Goal: Find specific page/section: Find specific page/section

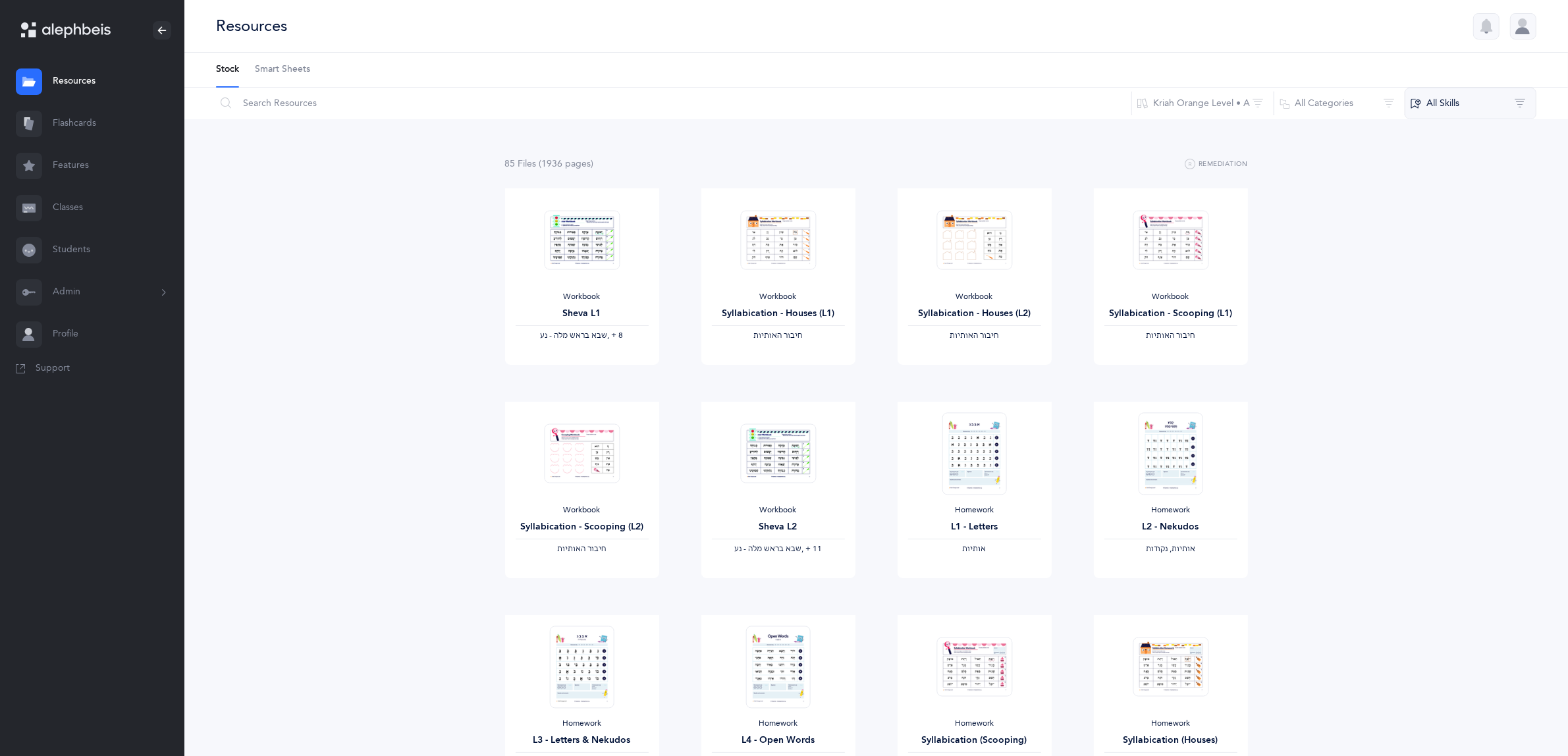
click at [1447, 97] on button "All Skills" at bounding box center [1470, 104] width 132 height 31
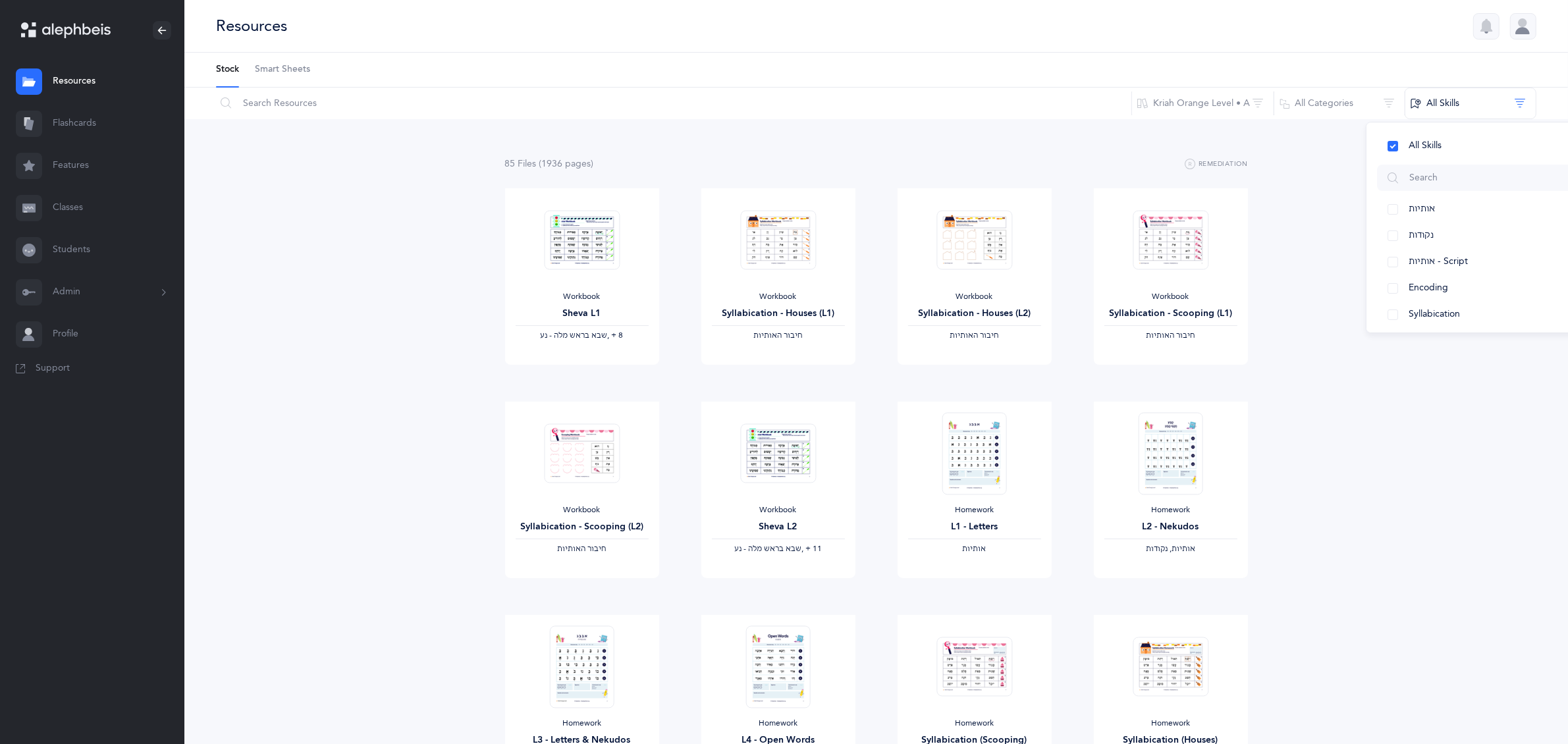
click at [54, 206] on link "Classes" at bounding box center [92, 208] width 185 height 42
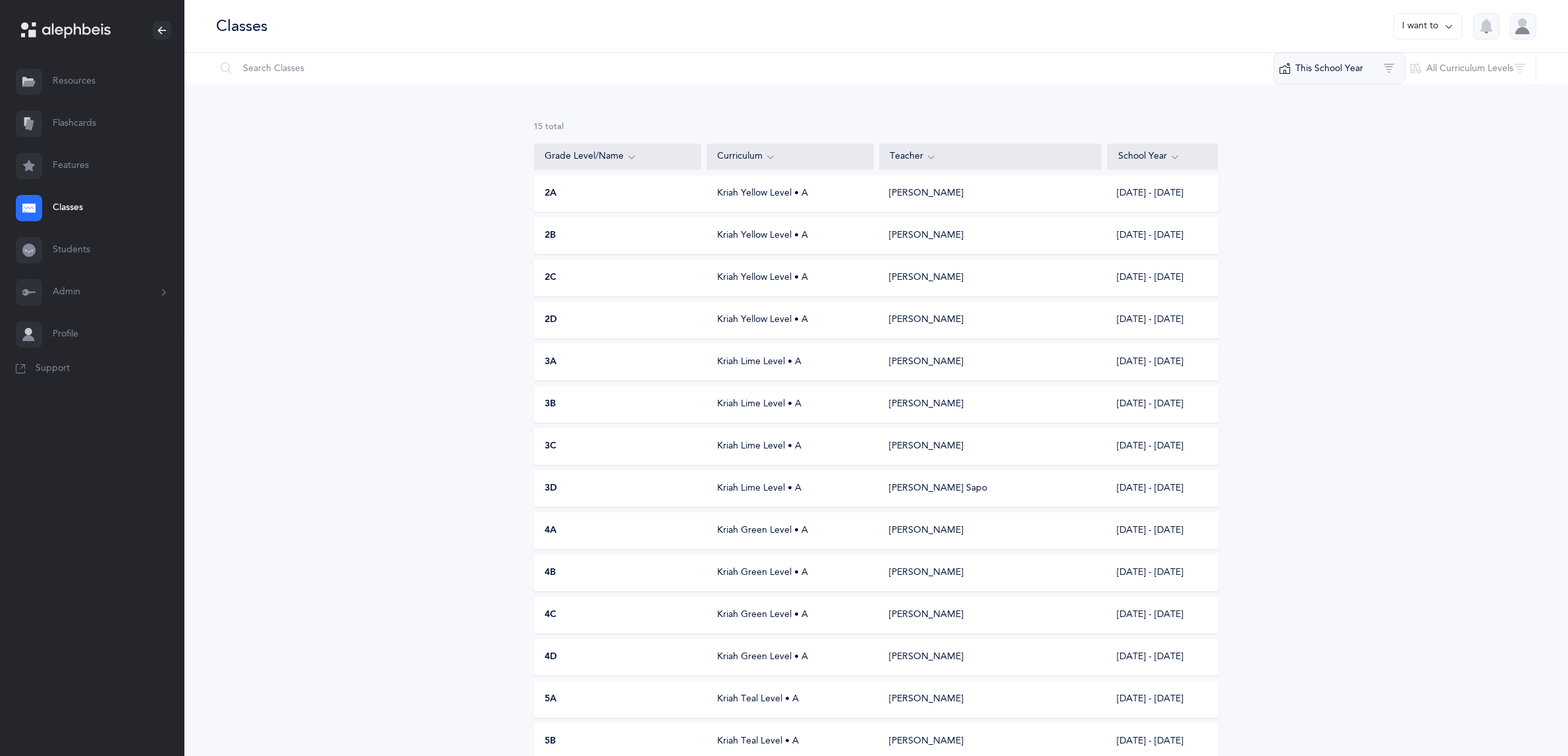
click at [1345, 73] on button "This School Year" at bounding box center [1339, 69] width 132 height 31
click at [1361, 165] on span "[DATE] - [DATE]" at bounding box center [1350, 163] width 66 height 10
click at [1302, 133] on button "This School Year" at bounding box center [1340, 137] width 109 height 26
click at [1426, 344] on div "23 results total Grade Level/Name Curriculum Teacher School Year 2A Kriah Yello…" at bounding box center [876, 577] width 1383 height 986
click at [558, 486] on div "3D" at bounding box center [618, 489] width 168 height 13
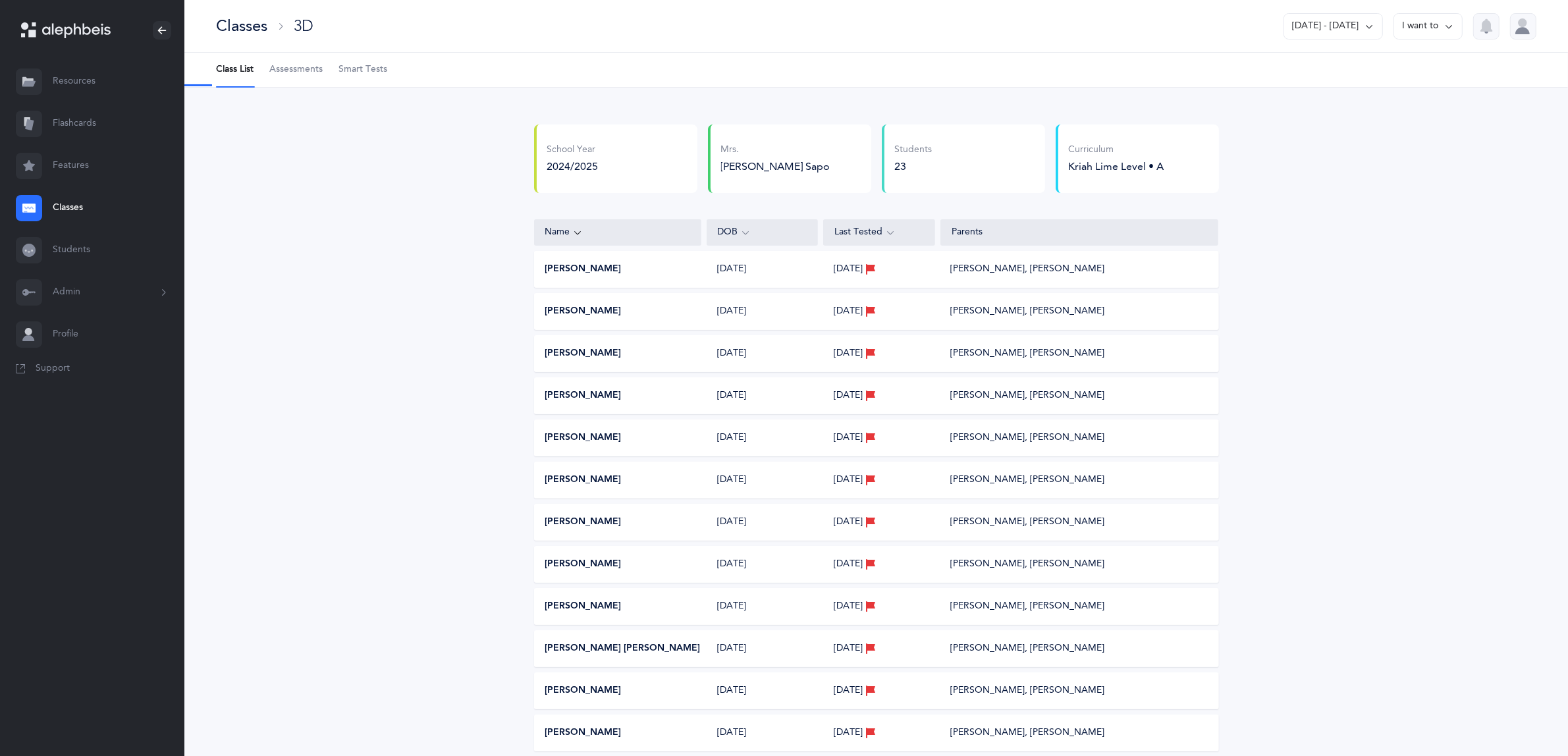
select select "19"
click at [304, 65] on span "Assessments" at bounding box center [296, 70] width 54 height 13
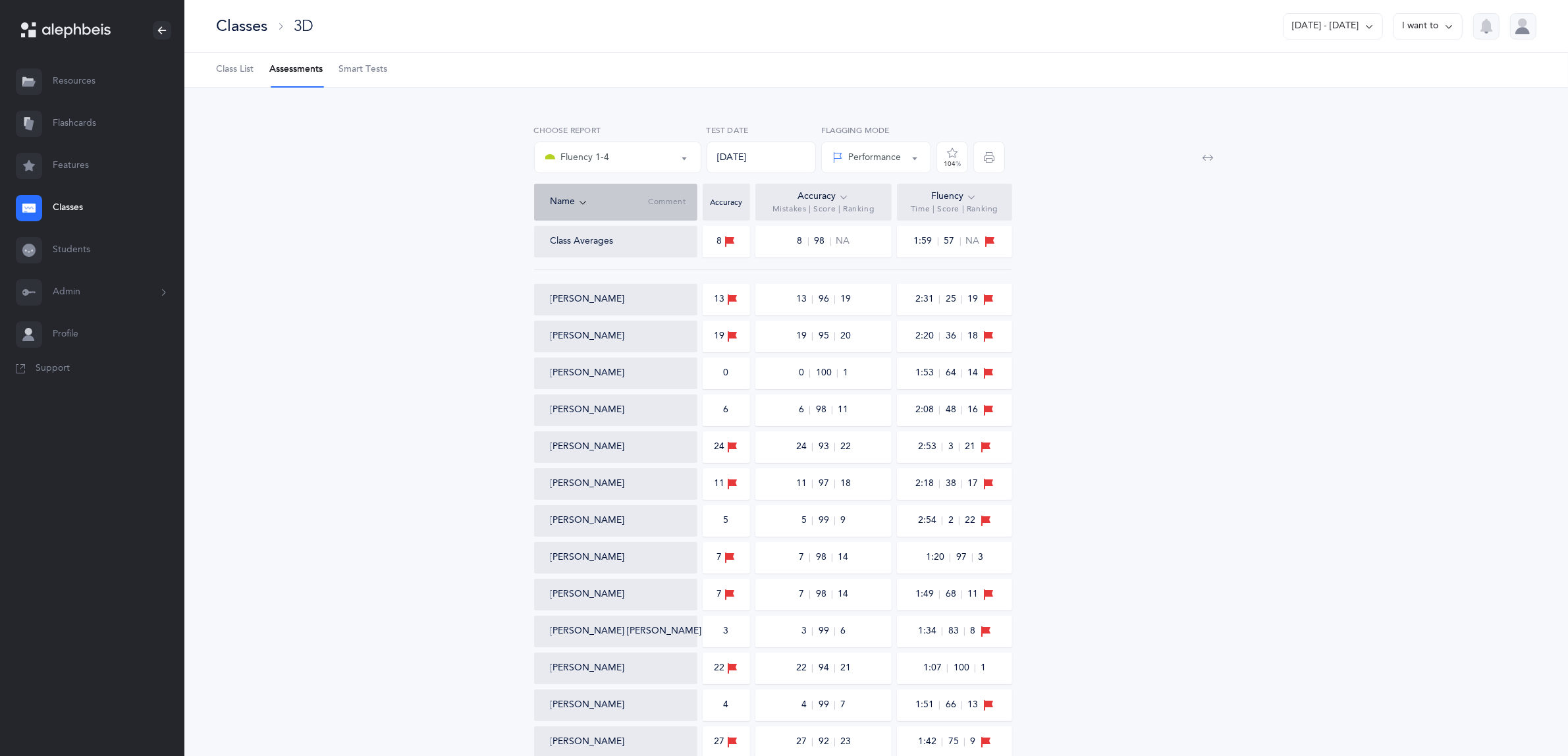
click at [934, 195] on div "Fluency" at bounding box center [954, 197] width 45 height 14
click at [969, 197] on icon at bounding box center [972, 197] width 10 height 14
